Goal: Navigation & Orientation: Find specific page/section

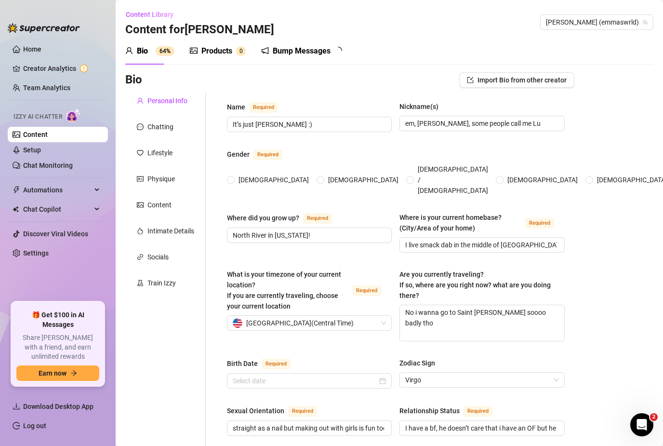
radio input "true"
type input "[DATE]"
click at [26, 85] on link "Team Analytics" at bounding box center [46, 88] width 47 height 8
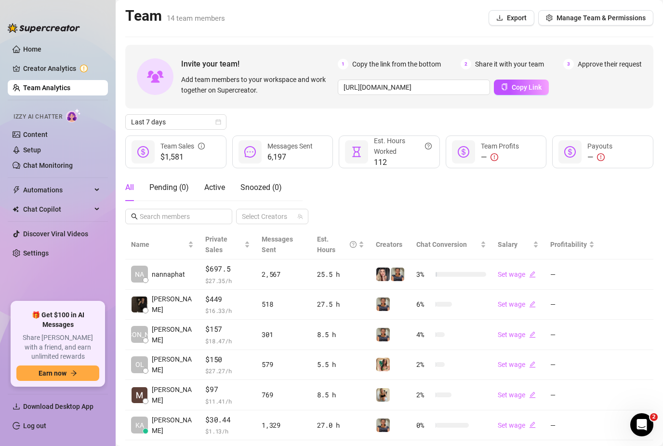
click at [23, 86] on link "Team Analytics" at bounding box center [46, 88] width 47 height 8
click at [23, 133] on link "Content" at bounding box center [35, 135] width 25 height 8
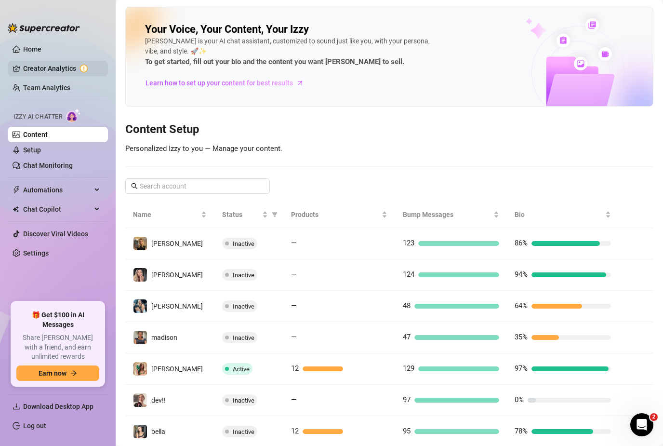
click at [27, 72] on link "Creator Analytics" at bounding box center [61, 68] width 77 height 15
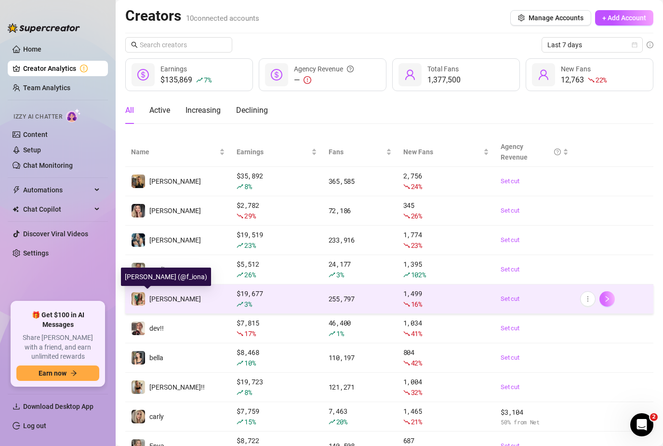
click at [605, 303] on button "button" at bounding box center [606, 298] width 15 height 15
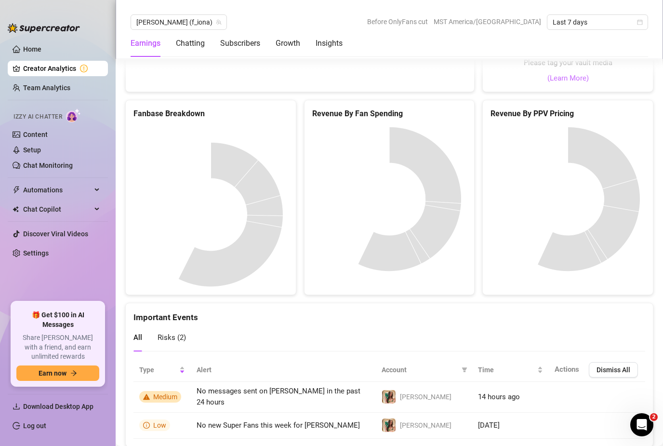
scroll to position [1987, 0]
click at [91, 187] on span "Automations" at bounding box center [57, 189] width 68 height 15
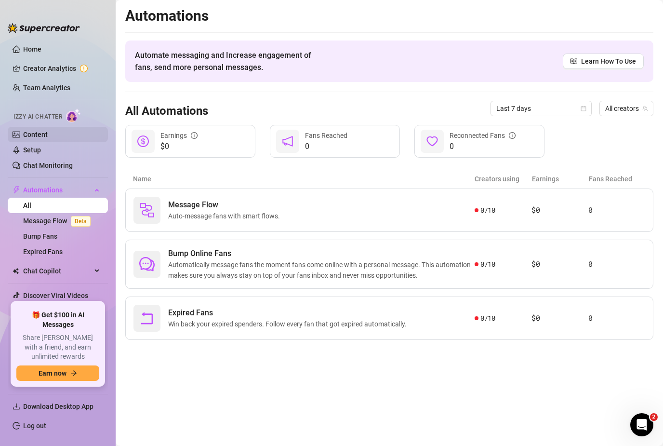
click at [28, 134] on link "Content" at bounding box center [35, 135] width 25 height 8
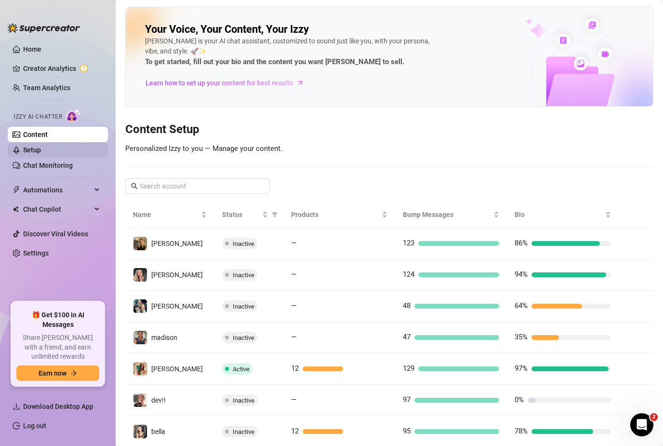
click at [27, 154] on link "Setup" at bounding box center [32, 150] width 18 height 8
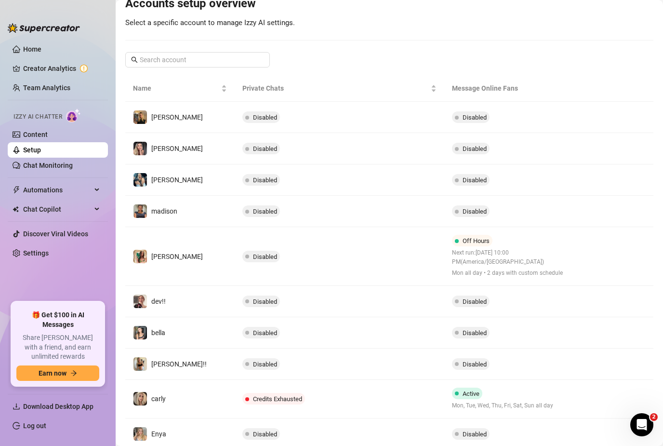
scroll to position [109, 0]
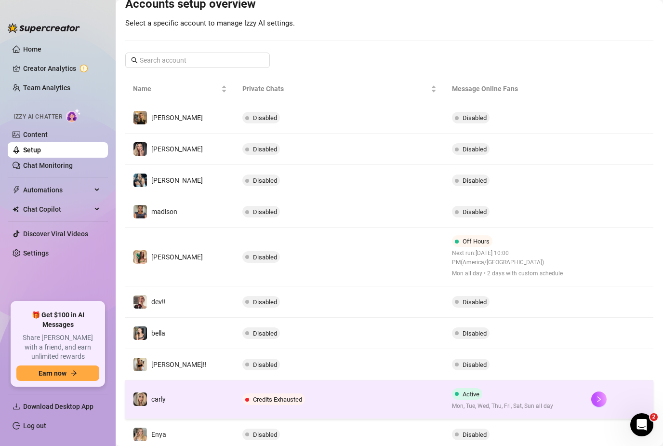
click at [207, 399] on td "carly" at bounding box center [179, 399] width 109 height 39
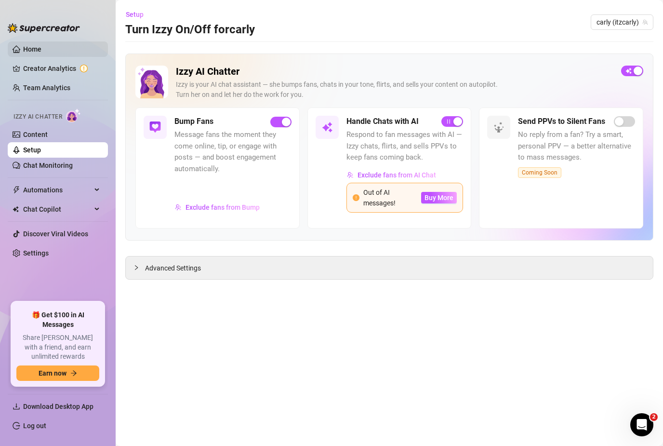
click at [23, 45] on link "Home" at bounding box center [32, 49] width 18 height 8
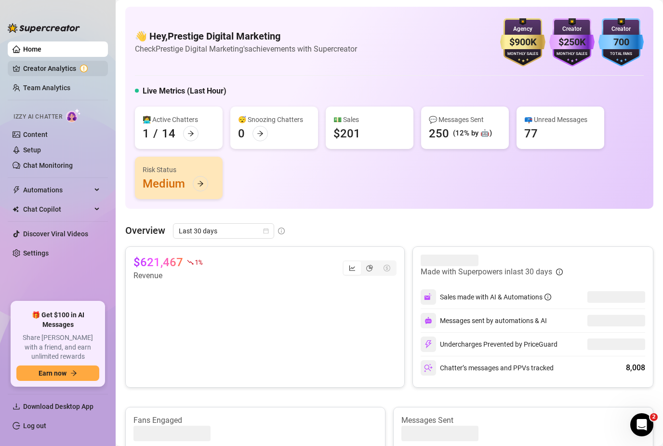
click at [24, 67] on link "Creator Analytics" at bounding box center [61, 68] width 77 height 15
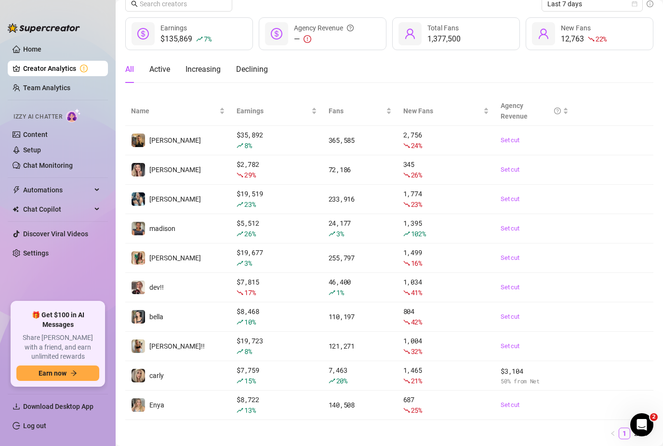
scroll to position [40, 0]
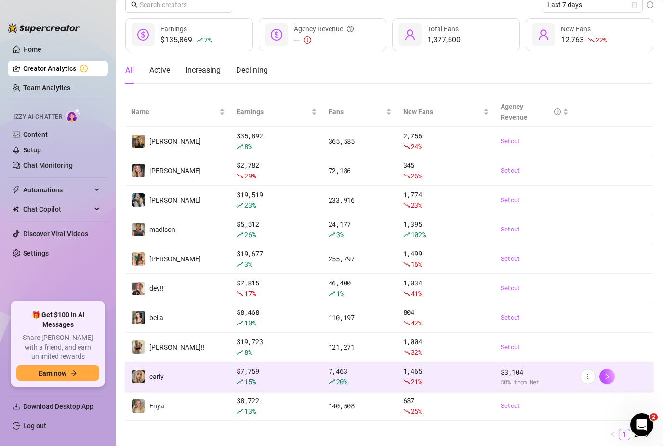
click at [321, 376] on td "$ 7,759 15 %" at bounding box center [277, 376] width 92 height 29
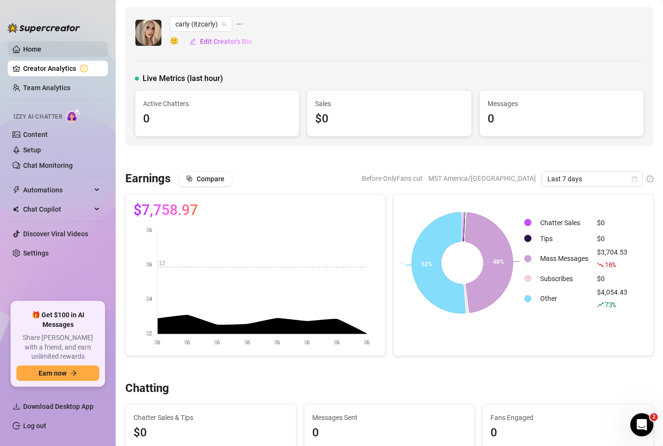
click at [38, 52] on link "Home" at bounding box center [32, 49] width 18 height 8
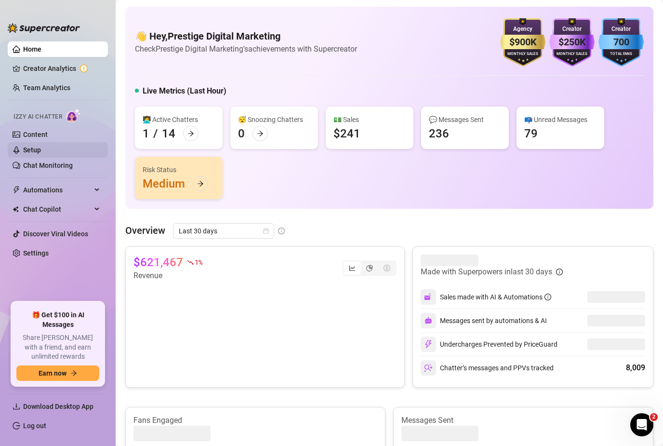
click at [27, 151] on link "Setup" at bounding box center [32, 150] width 18 height 8
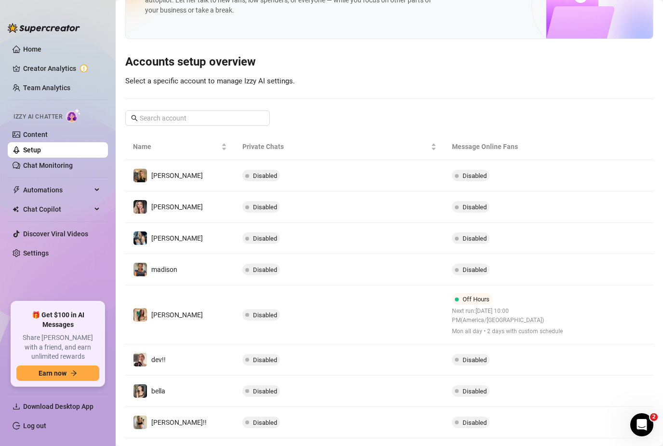
scroll to position [45, 0]
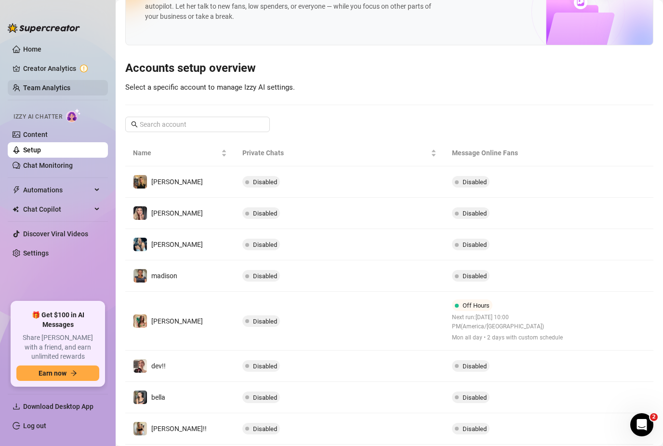
click at [70, 91] on link "Team Analytics" at bounding box center [46, 88] width 47 height 8
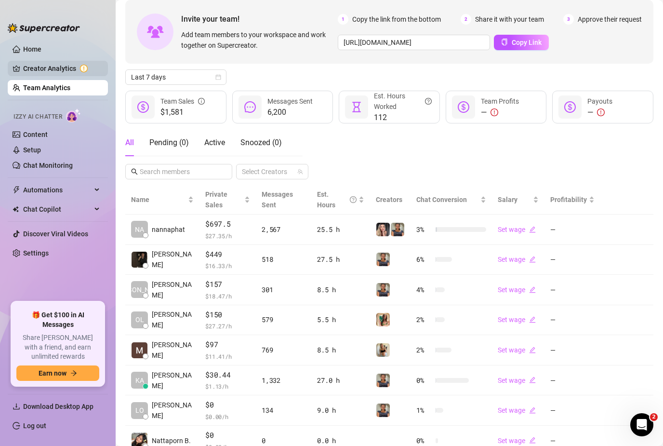
click at [67, 68] on link "Creator Analytics" at bounding box center [61, 68] width 77 height 15
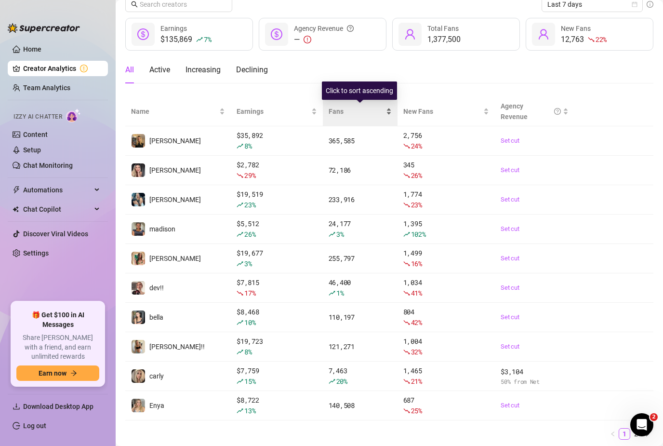
scroll to position [40, 0]
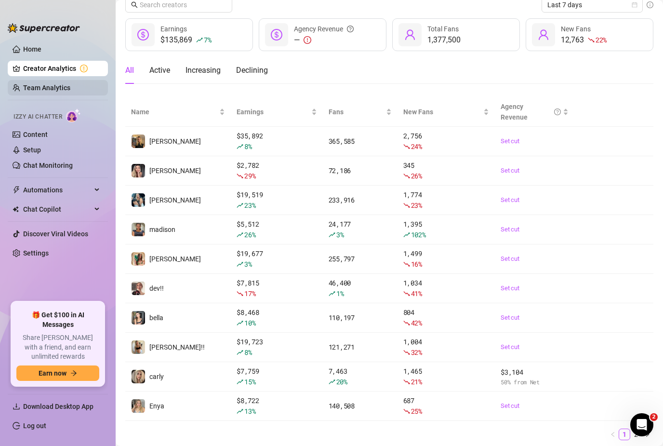
click at [35, 92] on link "Team Analytics" at bounding box center [46, 88] width 47 height 8
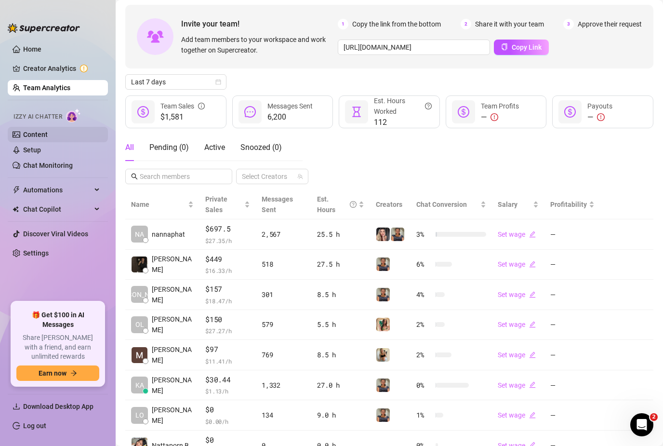
click at [23, 132] on link "Content" at bounding box center [35, 135] width 25 height 8
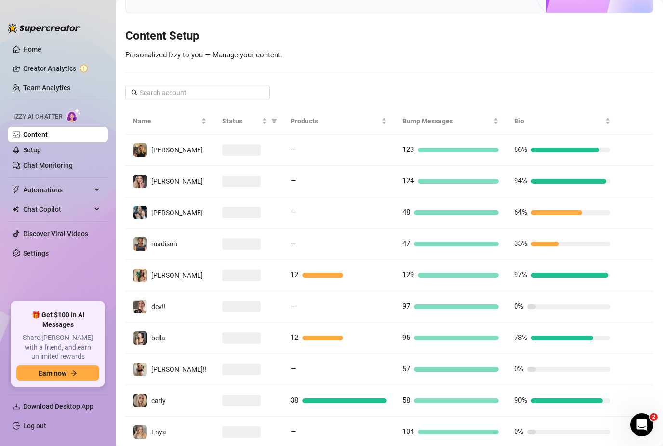
scroll to position [92, 0]
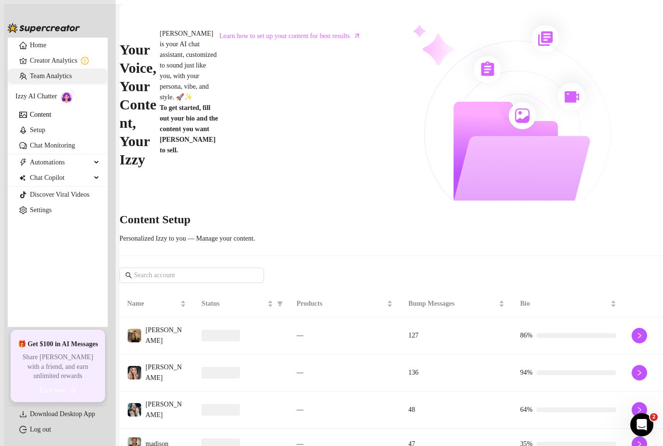
click at [30, 79] on link "Team Analytics" at bounding box center [51, 75] width 42 height 7
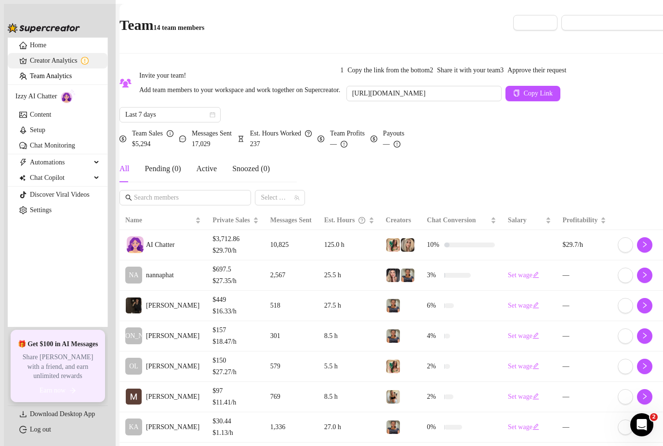
click at [30, 65] on link "Creator Analytics" at bounding box center [65, 60] width 70 height 15
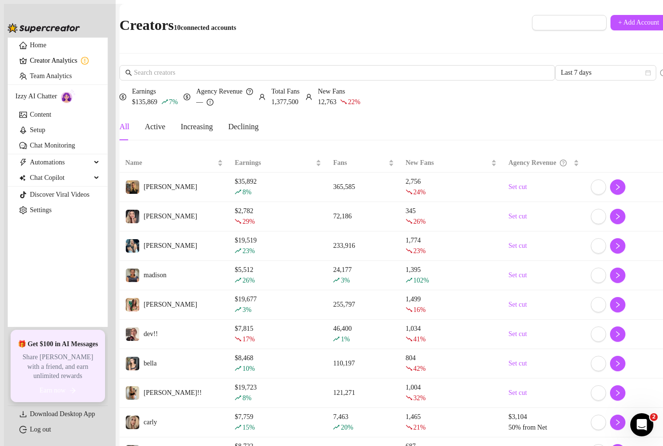
click at [46, 68] on link "Creator Analytics" at bounding box center [65, 60] width 70 height 15
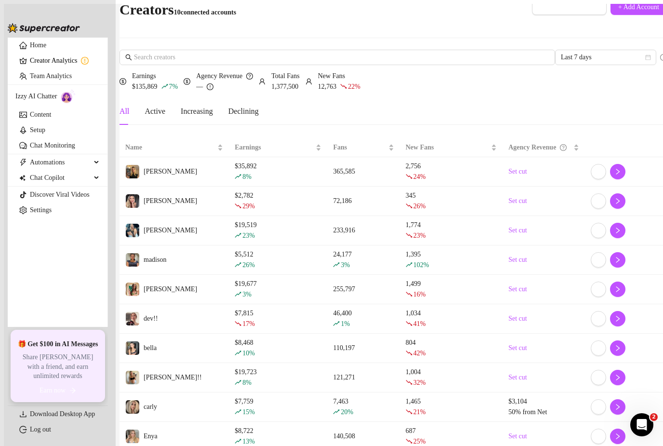
scroll to position [13, 0]
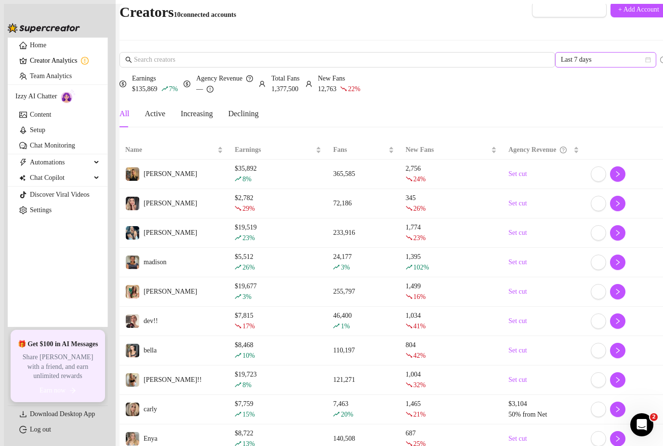
click at [622, 53] on span "Last 7 days" at bounding box center [606, 60] width 90 height 14
click at [592, 50] on div "Last 24 hours" at bounding box center [592, 51] width 86 height 11
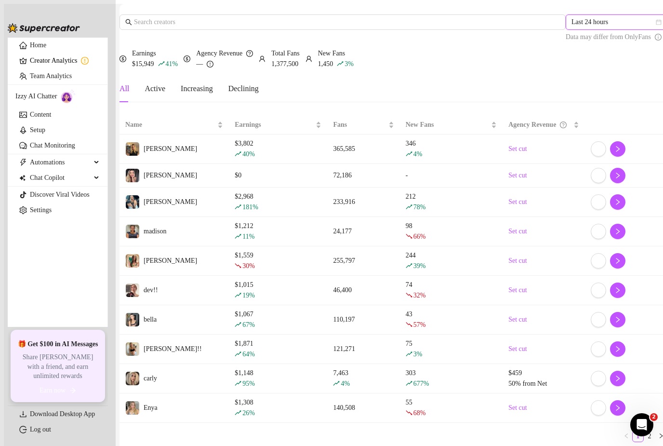
scroll to position [52, 0]
click at [46, 49] on link "Home" at bounding box center [38, 44] width 16 height 7
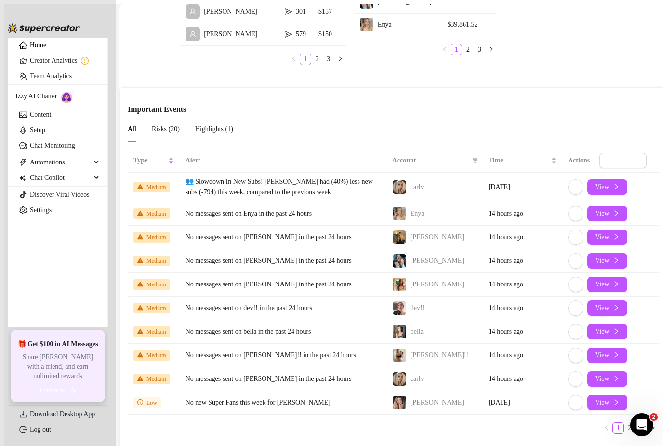
scroll to position [31, 0]
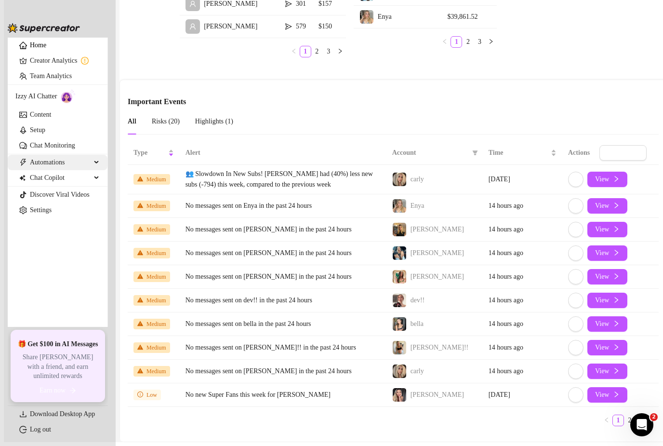
click at [95, 170] on div "Automations" at bounding box center [58, 162] width 100 height 15
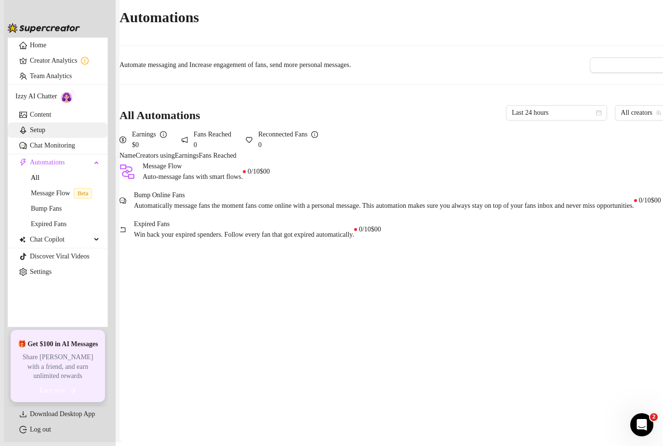
click at [30, 133] on link "Setup" at bounding box center [37, 129] width 15 height 7
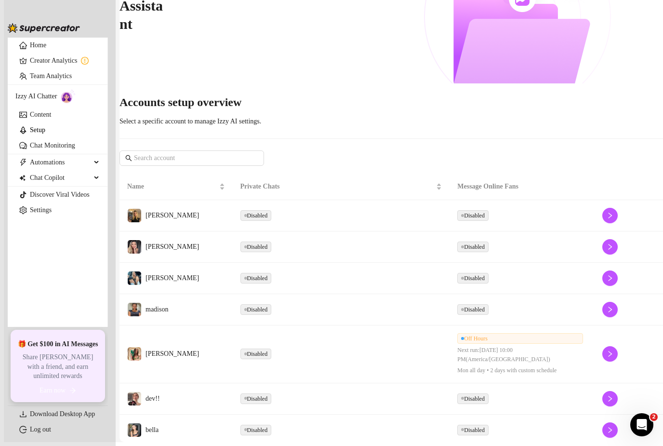
scroll to position [109, 0]
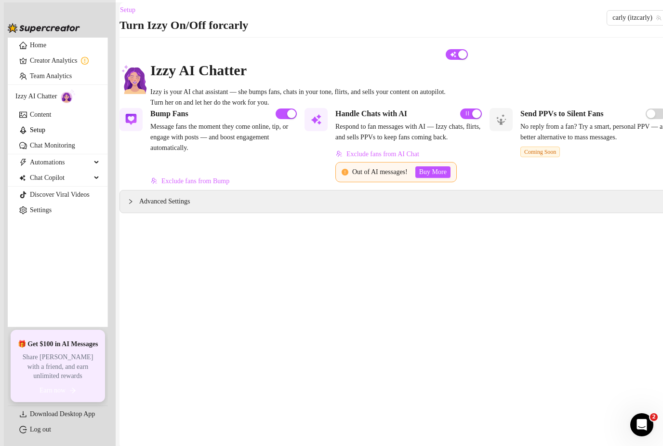
scroll to position [1, 0]
click at [468, 60] on span "button" at bounding box center [457, 55] width 22 height 11
click at [455, 59] on div "button" at bounding box center [451, 54] width 9 height 9
click at [50, 79] on link "Team Analytics" at bounding box center [51, 75] width 42 height 7
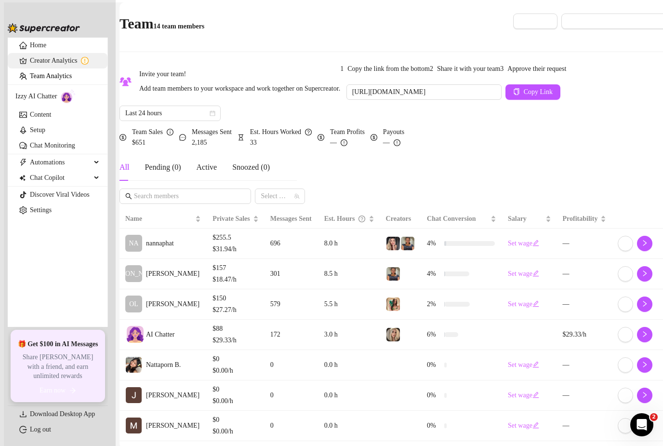
click at [35, 66] on link "Creator Analytics" at bounding box center [65, 60] width 70 height 15
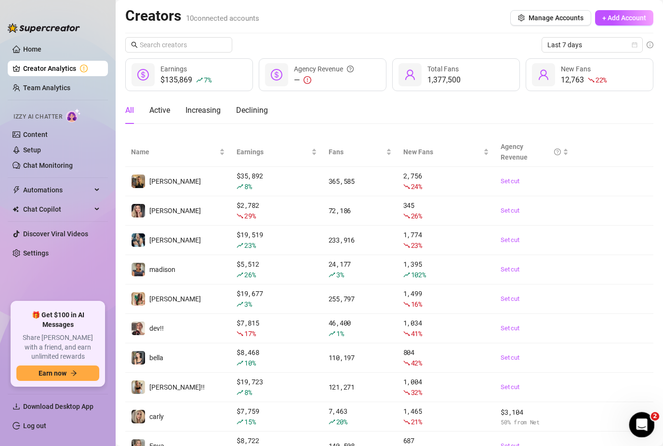
click at [638, 428] on icon "Open Intercom Messenger" at bounding box center [641, 423] width 16 height 16
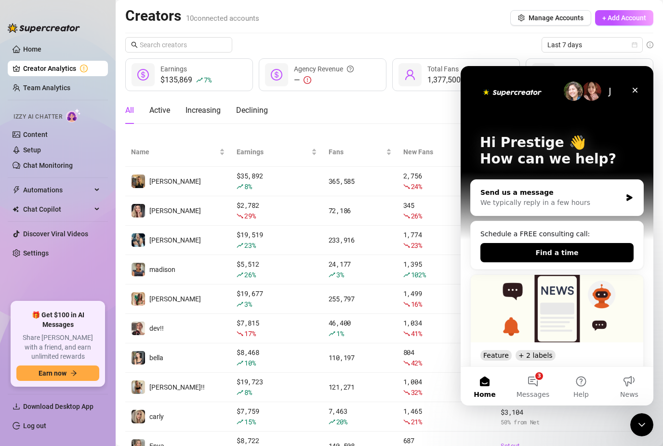
click at [542, 196] on div "Send us a message" at bounding box center [550, 192] width 141 height 10
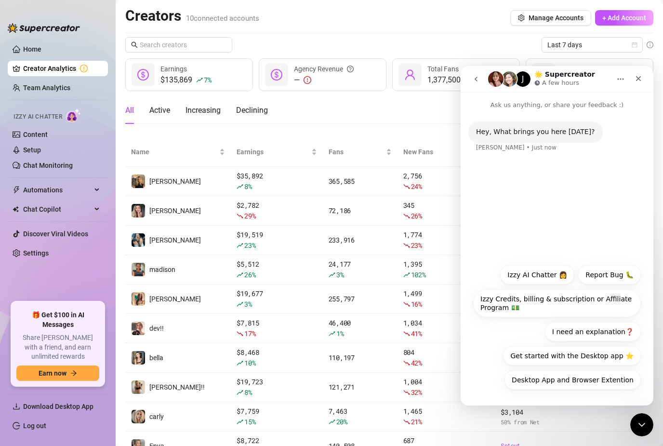
click at [569, 218] on div "Hey, What brings you here [DATE]? [PERSON_NAME] • Just now" at bounding box center [557, 184] width 193 height 149
click at [601, 333] on button "I need an explanation❓" at bounding box center [593, 331] width 96 height 19
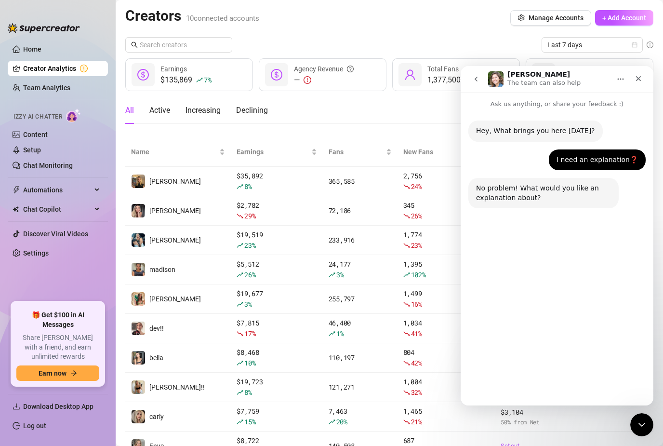
scroll to position [0, 0]
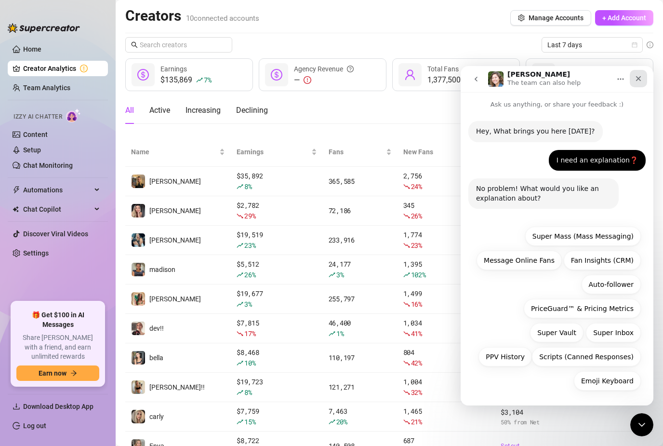
click at [639, 84] on div "Close" at bounding box center [638, 78] width 17 height 17
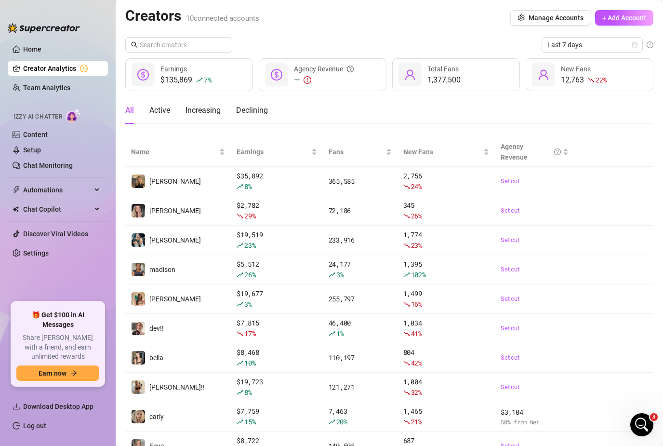
scroll to position [0, 0]
click at [641, 428] on icon "Open Intercom Messenger" at bounding box center [641, 423] width 16 height 16
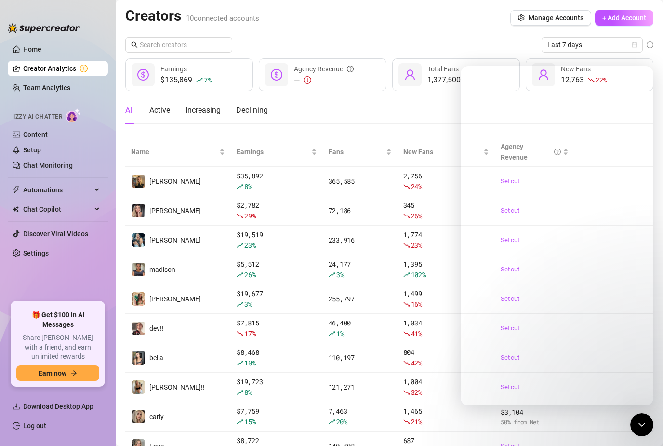
scroll to position [0, 0]
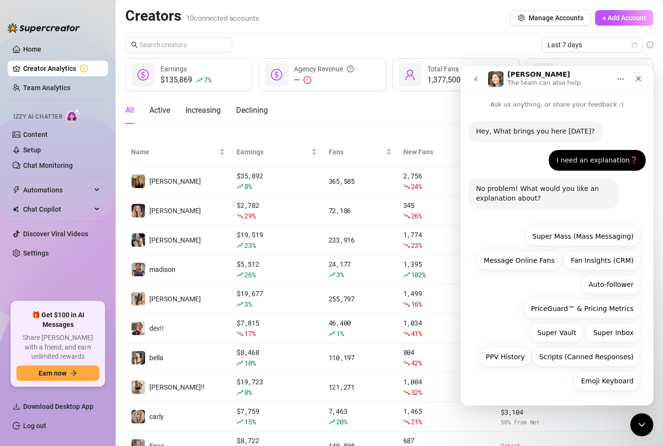
click at [475, 79] on icon "go back" at bounding box center [476, 79] width 3 height 5
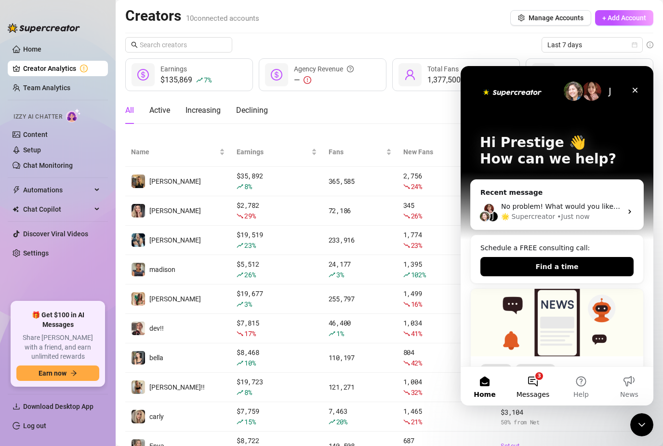
click at [539, 381] on button "3 Messages" at bounding box center [533, 386] width 48 height 39
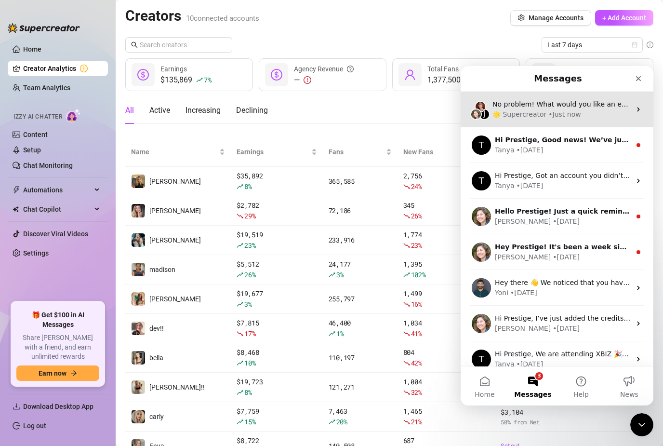
click at [567, 113] on div "• Just now" at bounding box center [564, 114] width 32 height 10
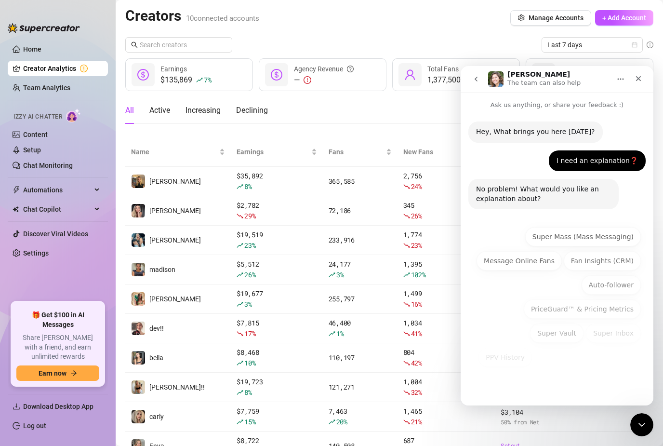
scroll to position [0, 0]
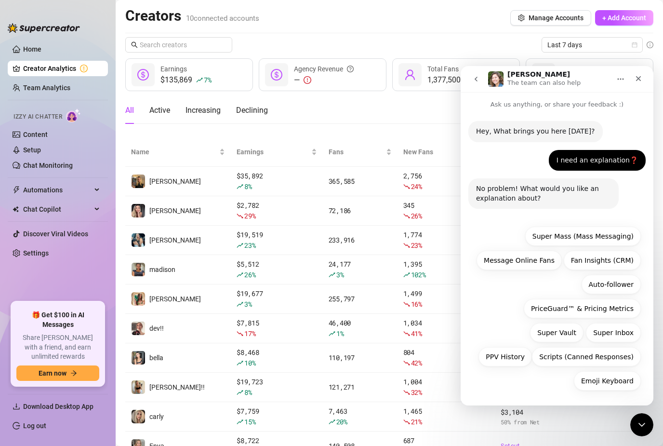
click at [497, 80] on img "Intercom messenger" at bounding box center [495, 78] width 15 height 15
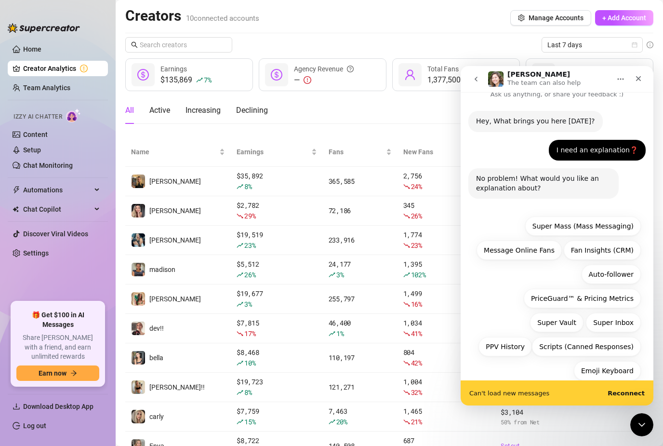
scroll to position [26, 0]
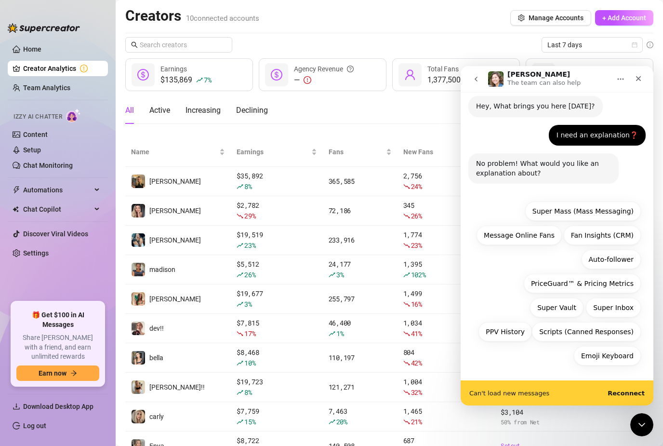
click at [26, 65] on link "Creator Analytics" at bounding box center [61, 68] width 77 height 15
click at [637, 79] on icon "Close" at bounding box center [638, 79] width 8 height 8
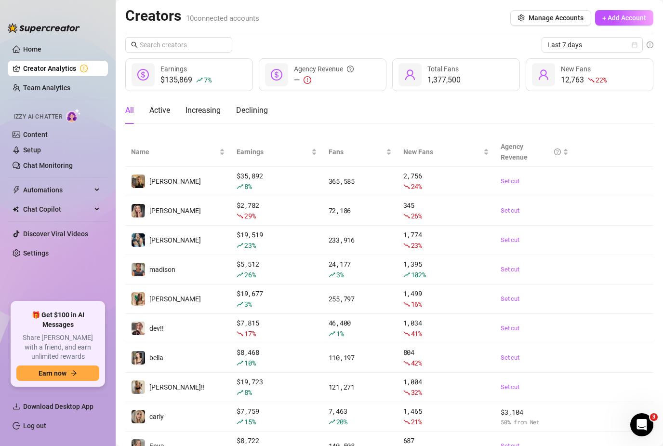
click at [23, 131] on link "Content" at bounding box center [35, 135] width 25 height 8
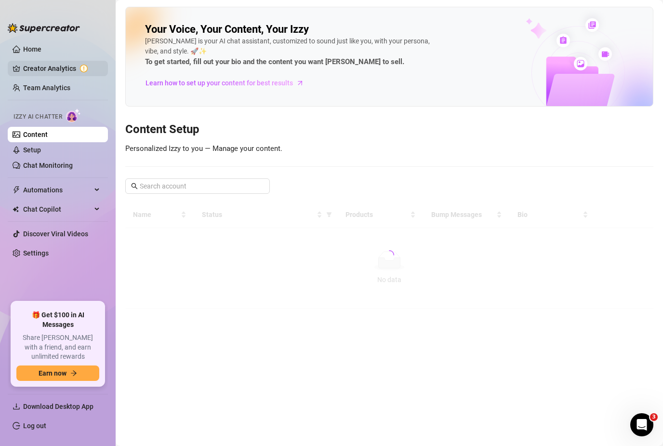
click at [24, 67] on link "Creator Analytics" at bounding box center [61, 68] width 77 height 15
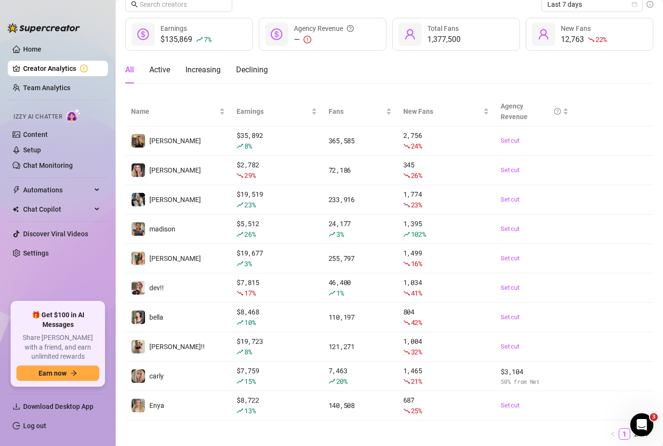
scroll to position [40, 0]
click at [23, 134] on link "Content" at bounding box center [35, 135] width 25 height 8
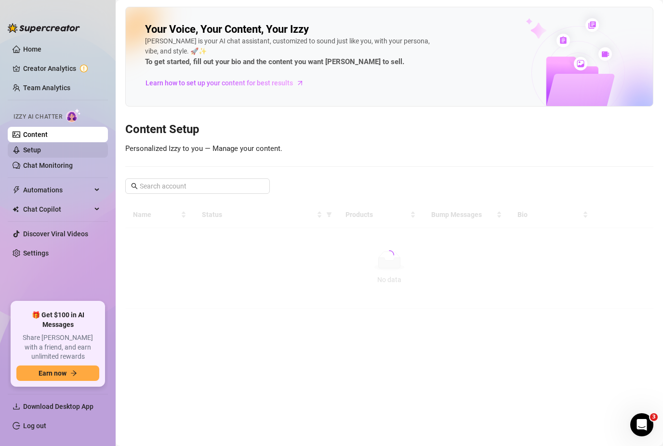
click at [26, 148] on link "Setup" at bounding box center [32, 150] width 18 height 8
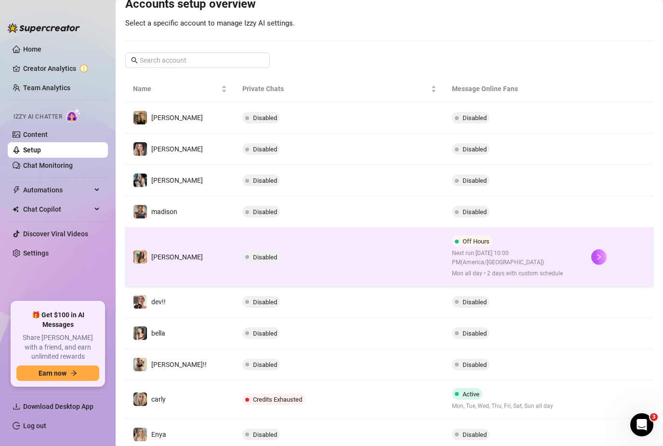
scroll to position [0, 0]
click at [197, 257] on td "[PERSON_NAME]" at bounding box center [179, 256] width 109 height 59
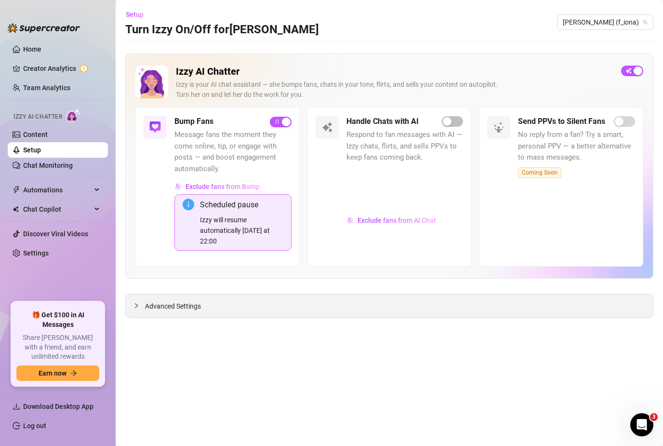
click at [139, 304] on div at bounding box center [139, 305] width 12 height 11
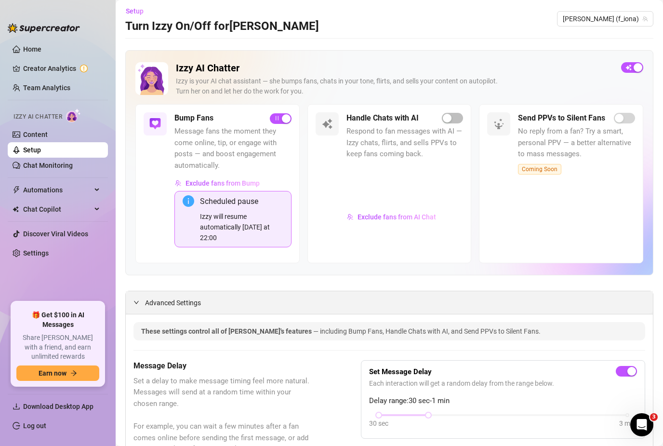
scroll to position [3, 0]
click at [85, 73] on link "Creator Analytics" at bounding box center [61, 68] width 77 height 15
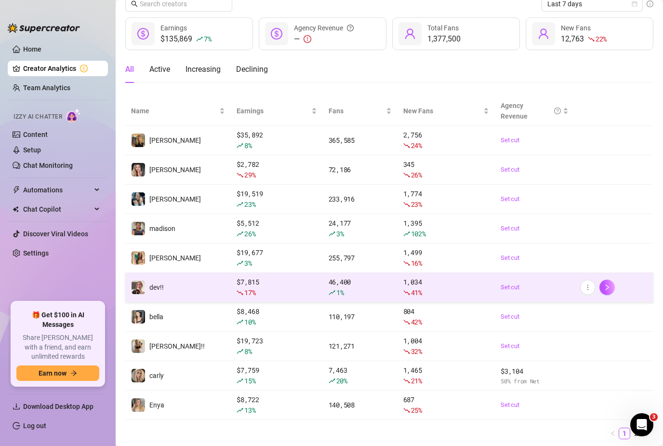
scroll to position [40, 0]
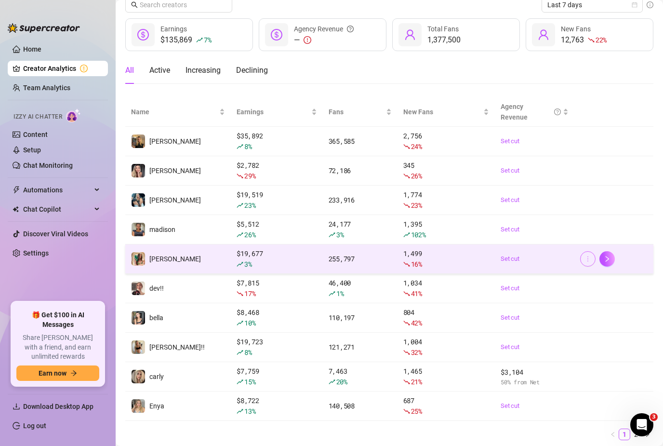
click at [589, 258] on icon "more" at bounding box center [587, 258] width 7 height 7
click at [606, 258] on icon "right" at bounding box center [607, 258] width 7 height 7
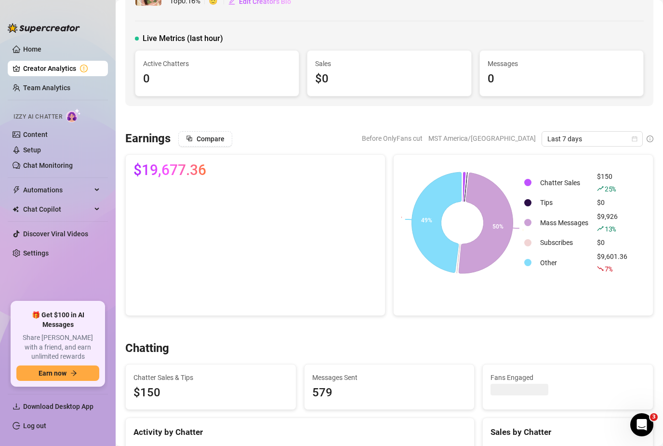
click at [59, 72] on link "Creator Analytics" at bounding box center [61, 68] width 77 height 15
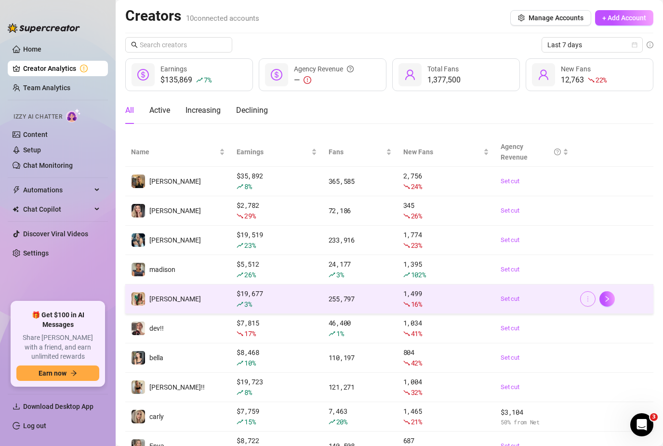
click at [589, 302] on span "button" at bounding box center [587, 299] width 7 height 8
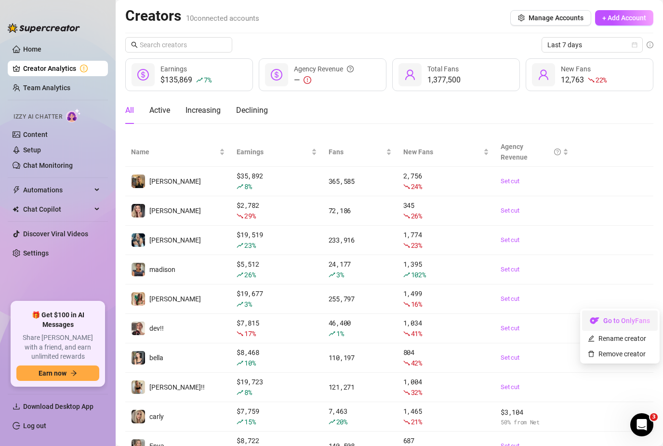
click at [601, 320] on link "Go to OnlyFans" at bounding box center [620, 323] width 76 height 8
